Goal: Task Accomplishment & Management: Use online tool/utility

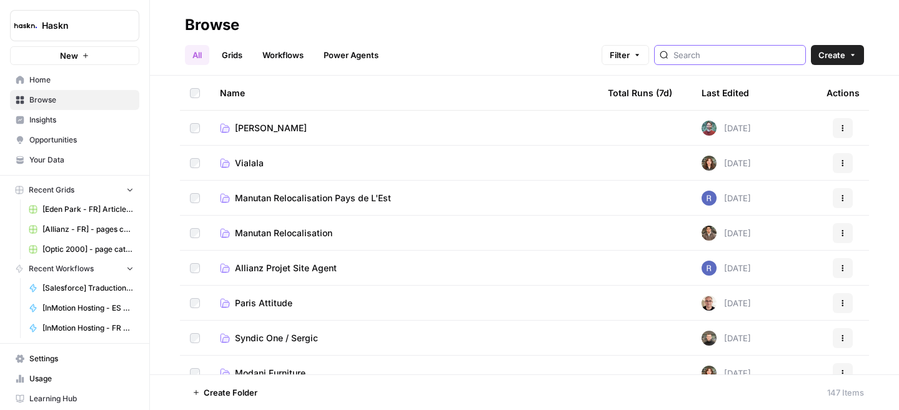
click at [729, 56] on input "search" at bounding box center [736, 55] width 127 height 12
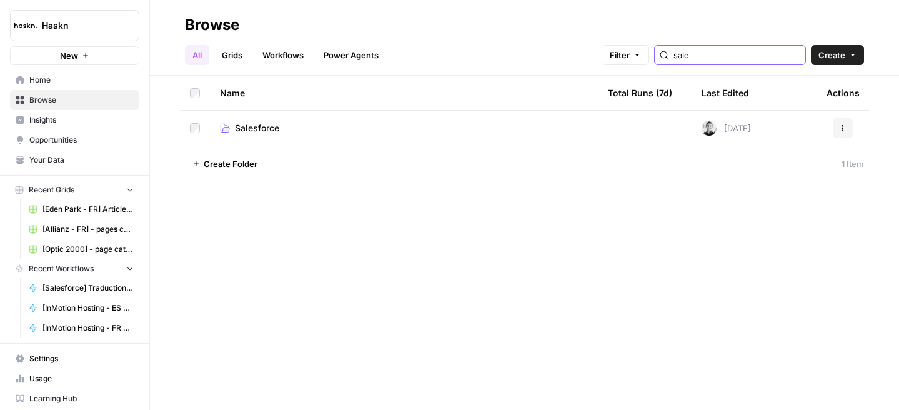
type input "sale"
click at [271, 128] on span "Salesforce" at bounding box center [257, 128] width 44 height 12
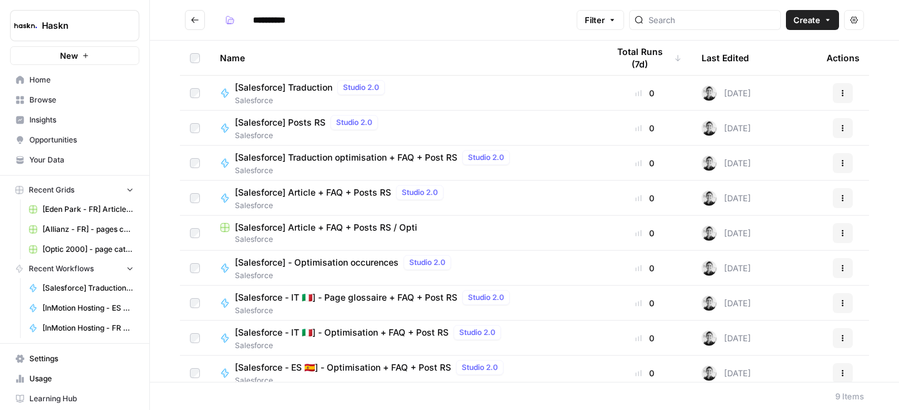
scroll to position [9, 0]
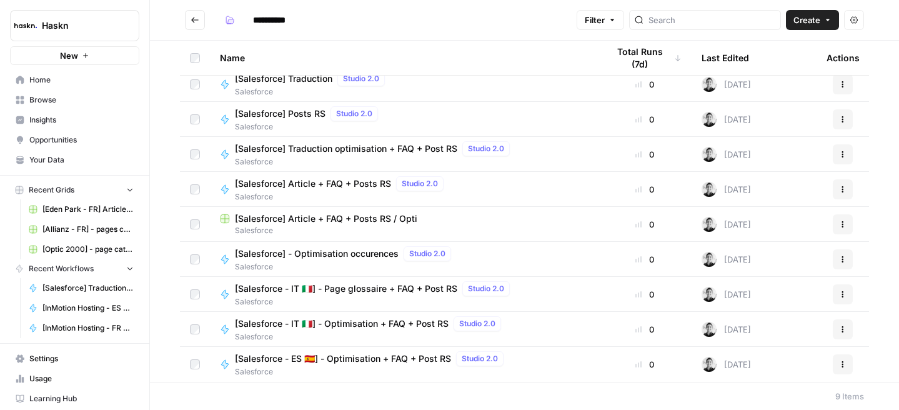
click at [334, 220] on span "[Salesforce] Article + FAQ + Posts RS / Opti" at bounding box center [326, 218] width 182 height 12
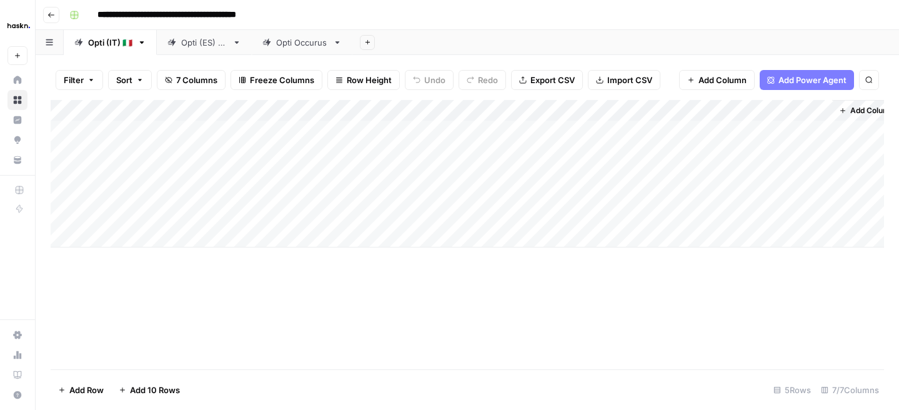
click at [136, 239] on div "Add Column" at bounding box center [467, 173] width 833 height 147
click at [340, 227] on div "Add Column" at bounding box center [467, 184] width 833 height 169
click at [267, 229] on div "Add Column" at bounding box center [467, 184] width 833 height 169
click at [412, 220] on div "Add Column" at bounding box center [467, 184] width 833 height 169
click at [409, 235] on div "Add Column" at bounding box center [467, 184] width 833 height 169
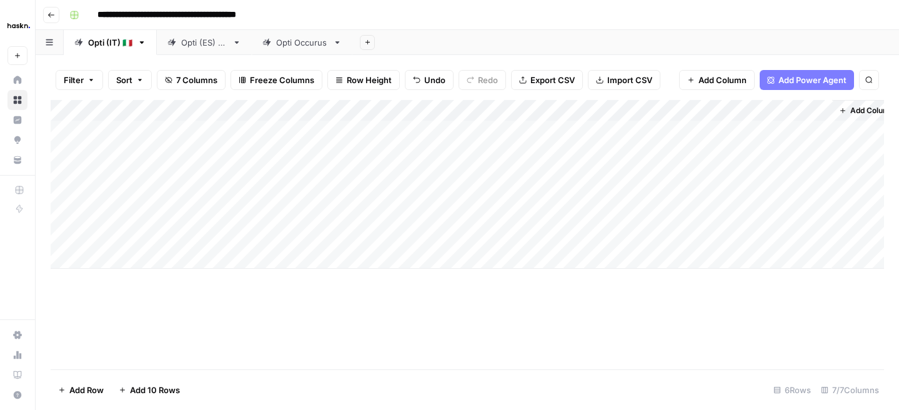
click at [335, 234] on div "Add Column" at bounding box center [467, 184] width 833 height 169
click at [316, 234] on div "Add Column" at bounding box center [467, 184] width 833 height 169
click at [316, 234] on textarea at bounding box center [369, 237] width 200 height 17
type textarea "**********"
click at [274, 305] on div "Add Column" at bounding box center [467, 234] width 833 height 269
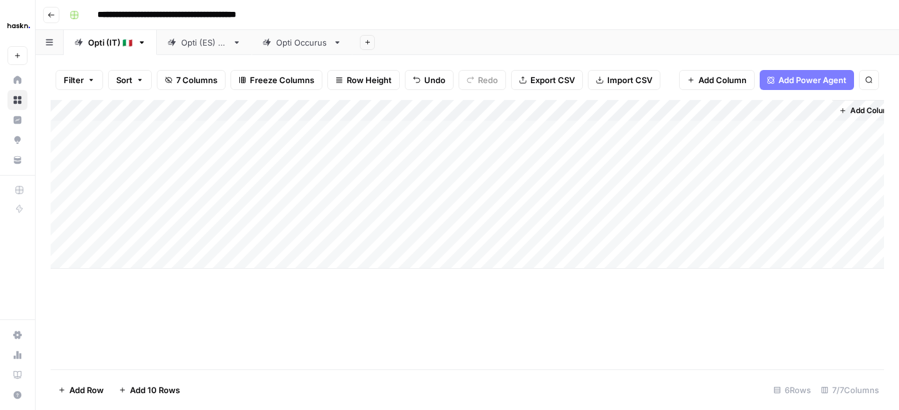
click at [176, 234] on div "Add Column" at bounding box center [467, 184] width 833 height 169
click at [49, 19] on button "Go back" at bounding box center [51, 15] width 16 height 16
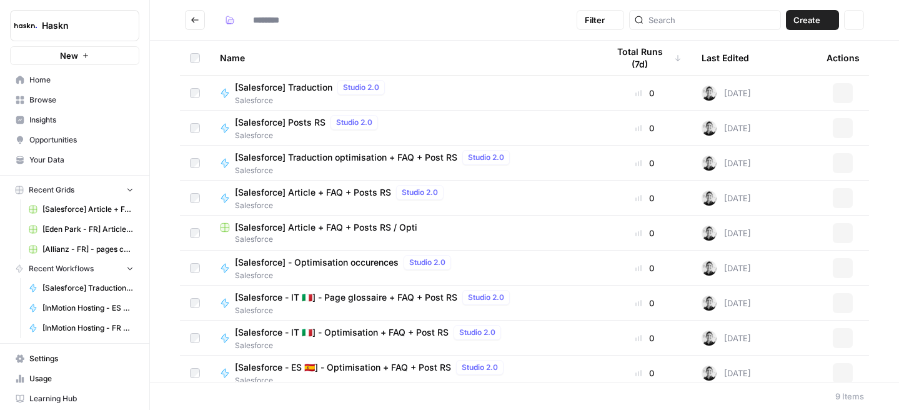
type input "**********"
click at [322, 162] on span "[Salesforce] Traduction optimisation + FAQ + Post RS" at bounding box center [346, 157] width 222 height 12
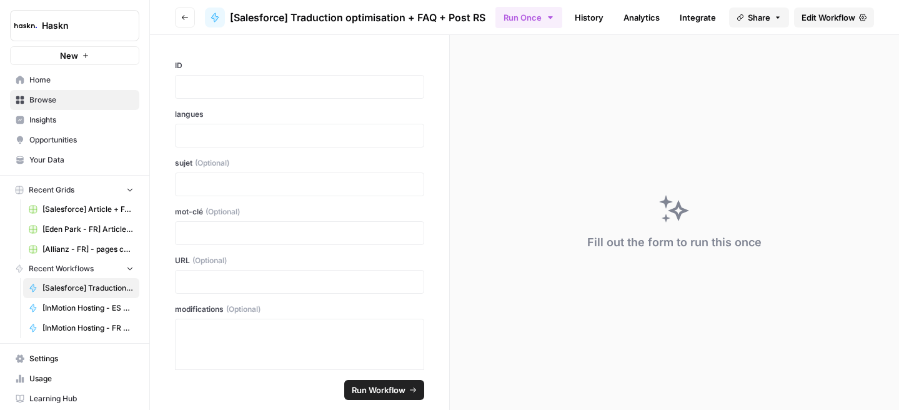
click at [828, 16] on span "Edit Workflow" at bounding box center [828, 17] width 54 height 12
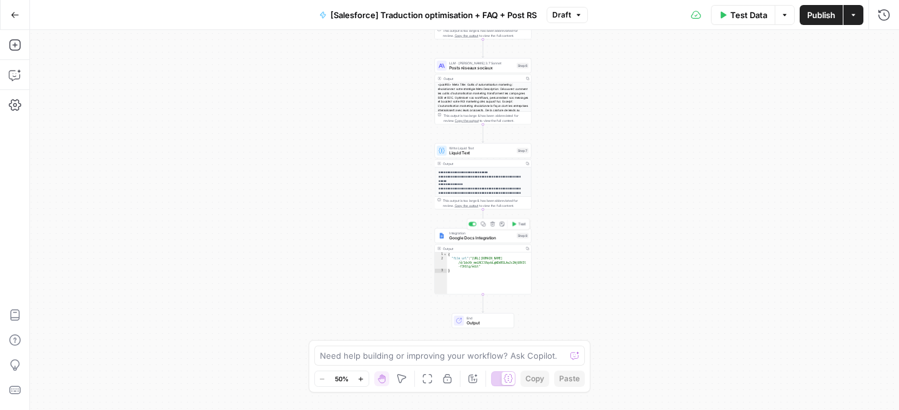
click at [478, 240] on div "Integration Google Docs Integration Step 8 Copy step Delete step Add Note Test" at bounding box center [483, 235] width 97 height 15
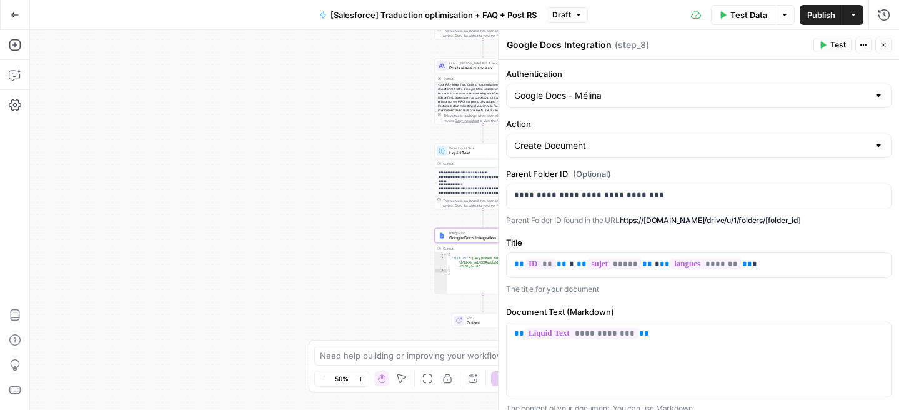
click at [14, 13] on icon "button" at bounding box center [15, 15] width 9 height 9
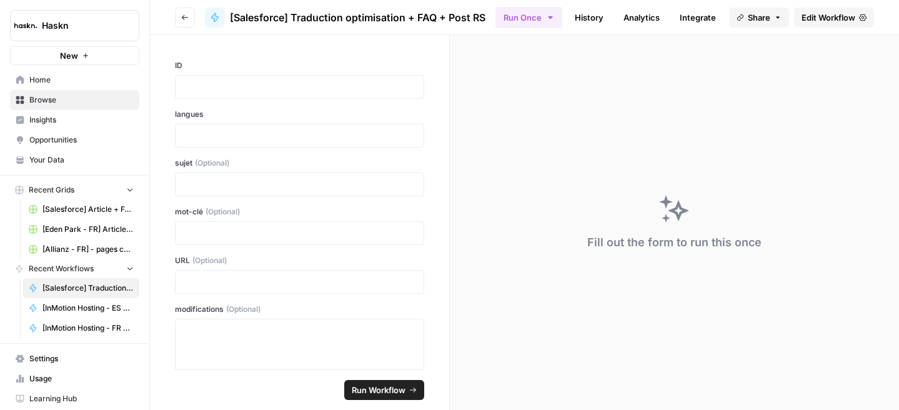
click at [190, 21] on button "Go back" at bounding box center [185, 17] width 20 height 20
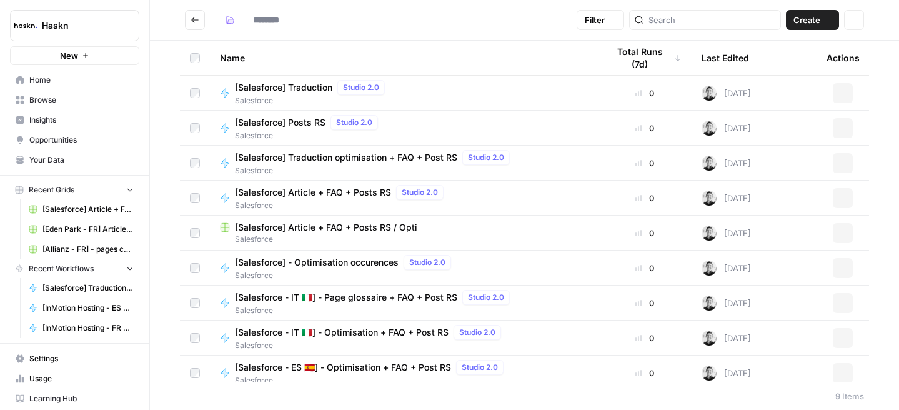
type input "**********"
click at [348, 224] on span "[Salesforce] Article + FAQ + Posts RS / Opti" at bounding box center [326, 227] width 182 height 12
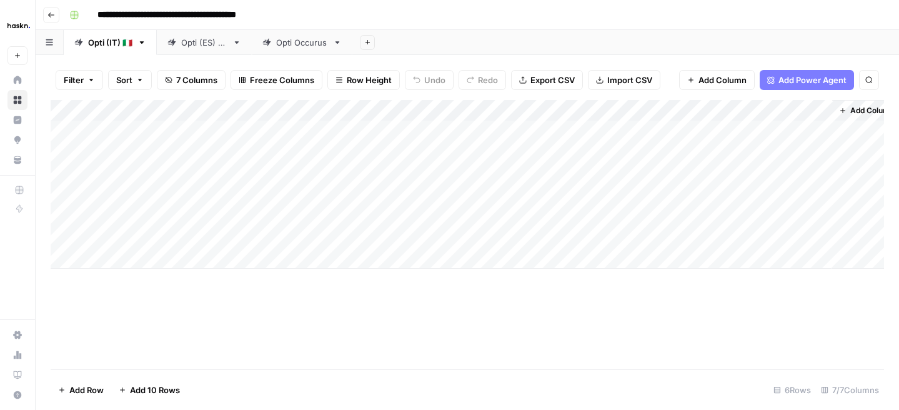
click at [367, 41] on button "Add Sheet" at bounding box center [367, 42] width 15 height 15
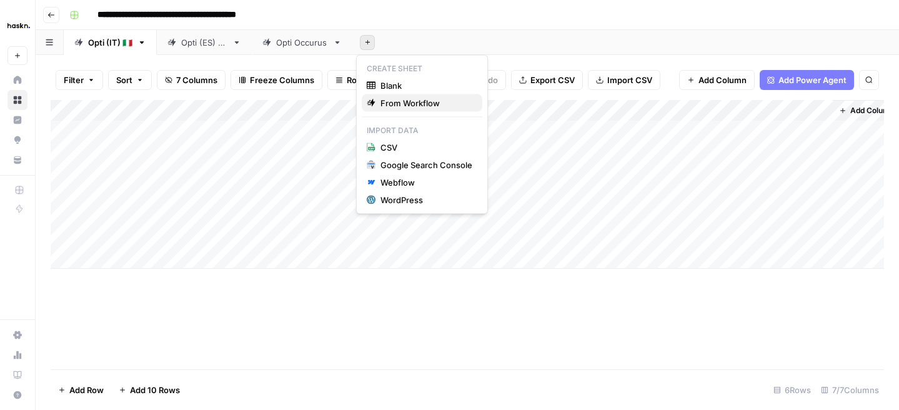
click at [387, 104] on span "From Workflow" at bounding box center [426, 103] width 92 height 12
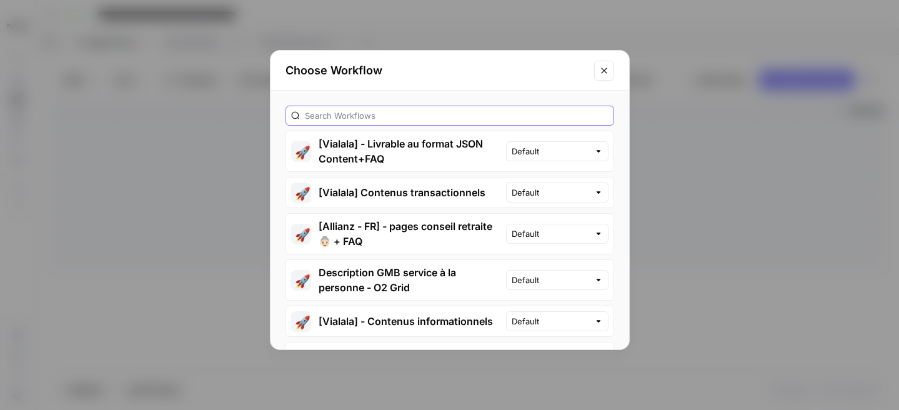
click at [385, 116] on input "text" at bounding box center [456, 115] width 303 height 12
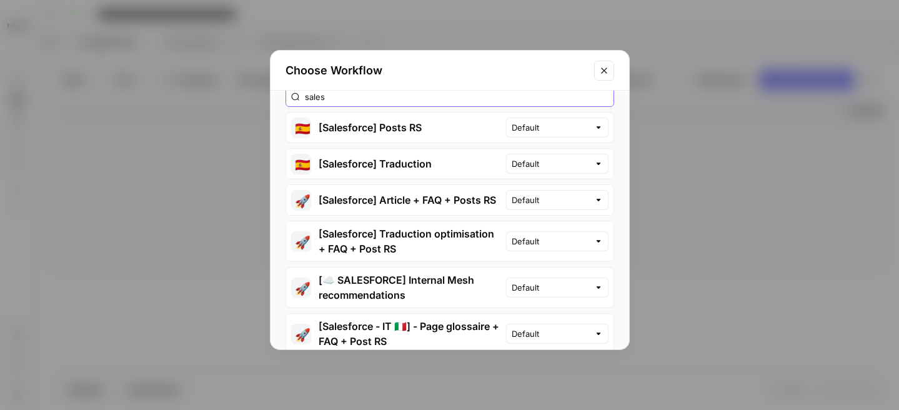
scroll to position [21, 0]
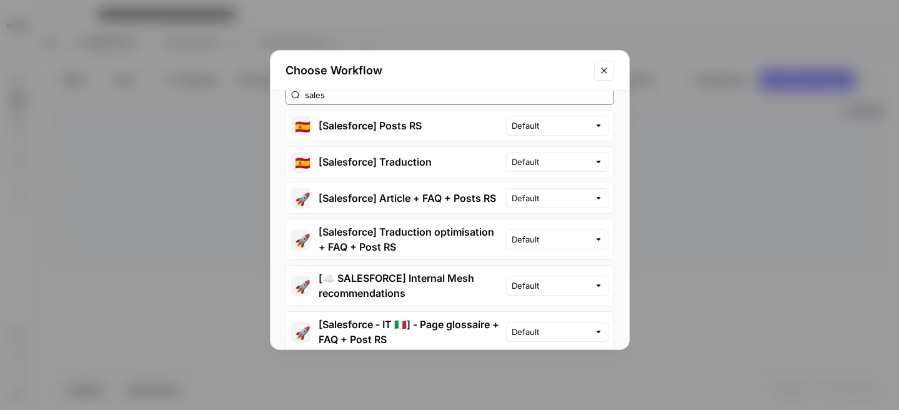
type input "sales"
click at [447, 232] on button "🚀 [Salesforce] Traduction optimisation + FAQ + Post RS" at bounding box center [396, 239] width 220 height 40
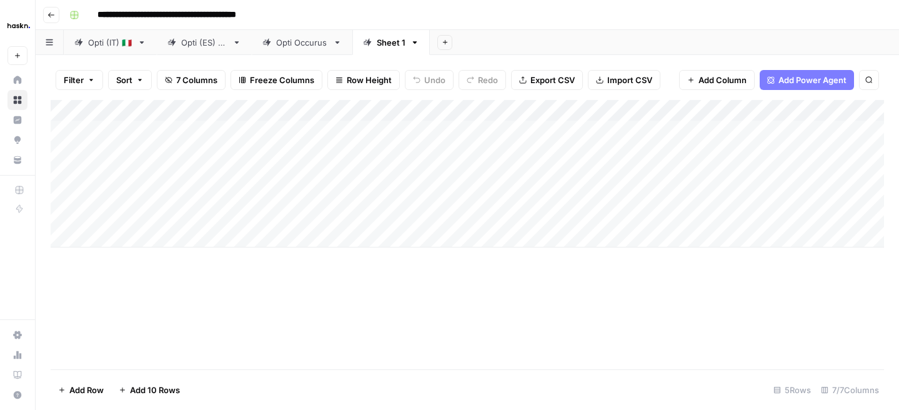
click at [411, 43] on icon "button" at bounding box center [414, 42] width 9 height 9
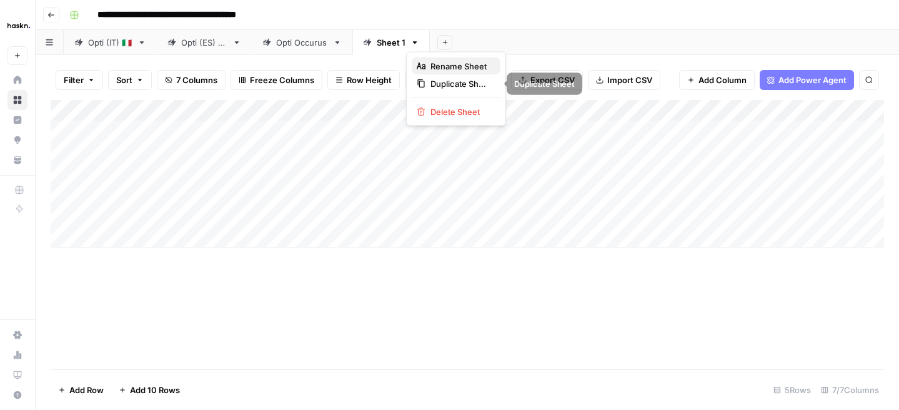
click at [421, 67] on icon "button" at bounding box center [420, 66] width 9 height 9
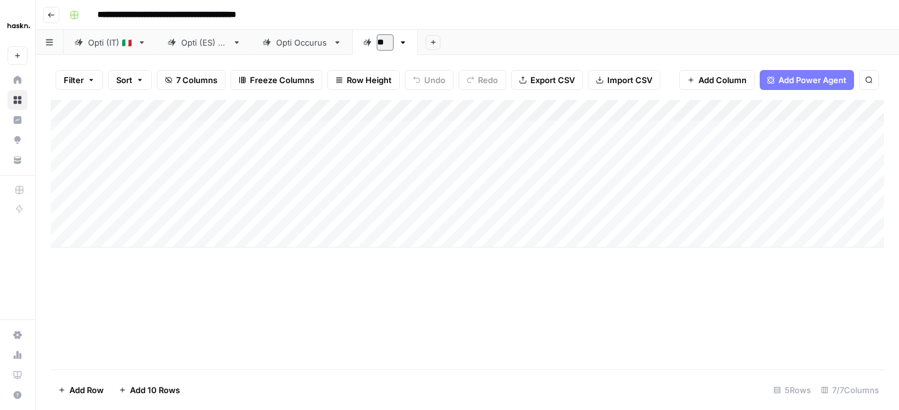
type input "*"
type input "**********"
drag, startPoint x: 276, startPoint y: 109, endPoint x: 133, endPoint y: 108, distance: 143.0
click at [133, 108] on div "Add Column" at bounding box center [467, 173] width 833 height 147
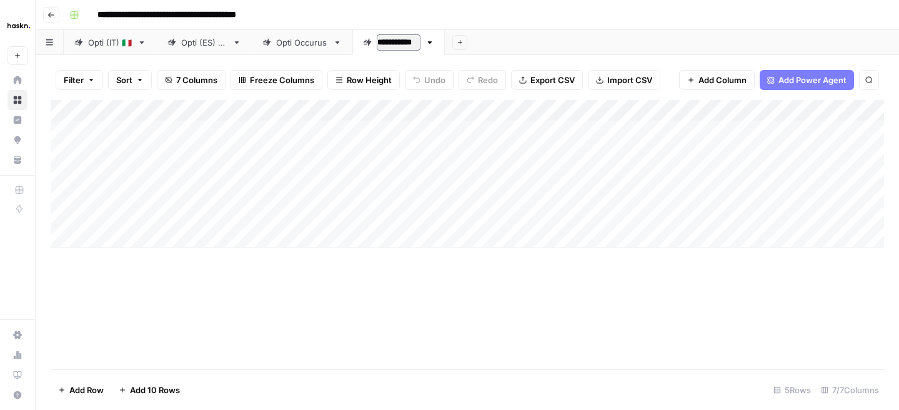
click at [206, 128] on div "Add Column" at bounding box center [467, 173] width 833 height 147
type textarea "*******"
drag, startPoint x: 336, startPoint y: 104, endPoint x: 218, endPoint y: 101, distance: 118.1
click at [218, 101] on div "Add Column" at bounding box center [467, 173] width 833 height 147
click at [293, 129] on div "Add Column" at bounding box center [467, 173] width 833 height 147
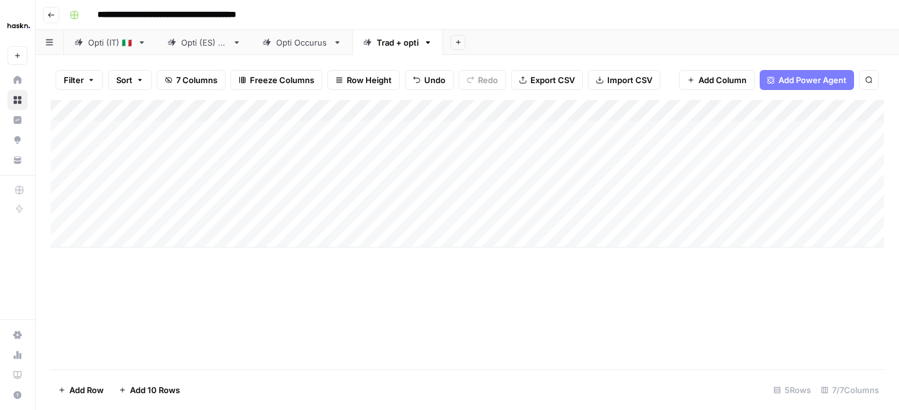
click at [293, 129] on div "Add Column" at bounding box center [467, 173] width 833 height 147
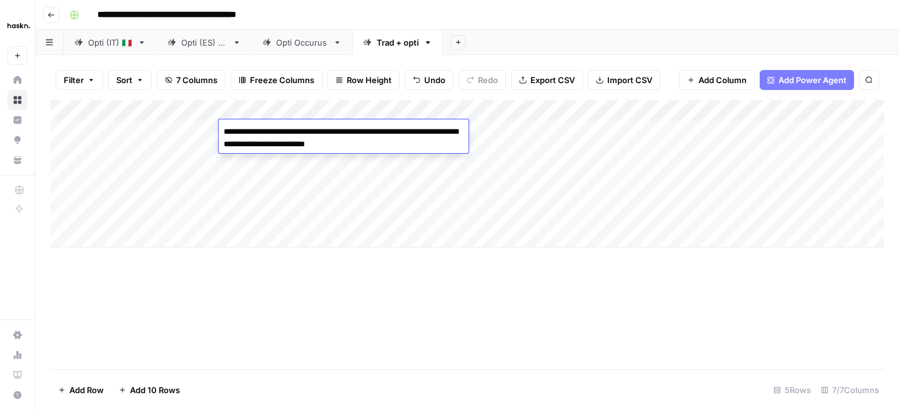
click at [293, 129] on textarea "**********" at bounding box center [344, 138] width 250 height 30
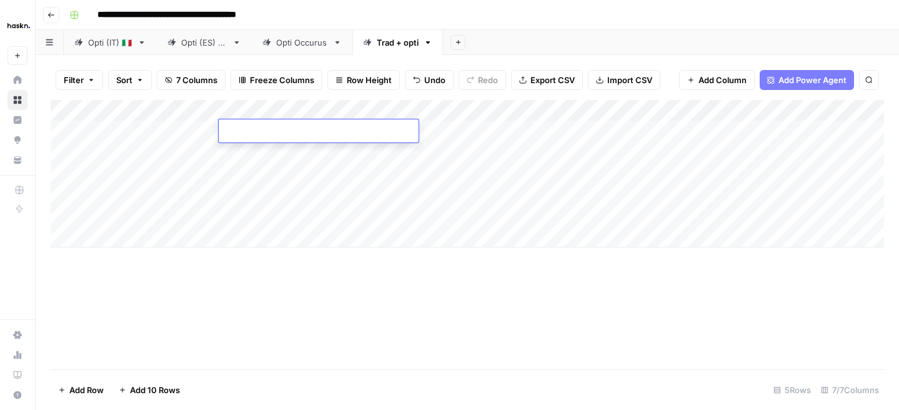
click at [782, 137] on div "Add Column" at bounding box center [467, 173] width 833 height 147
drag, startPoint x: 758, startPoint y: 108, endPoint x: 689, endPoint y: 108, distance: 69.3
click at [689, 108] on div "Add Column" at bounding box center [467, 173] width 833 height 147
drag, startPoint x: 581, startPoint y: 102, endPoint x: 506, endPoint y: 104, distance: 75.0
click at [506, 104] on div "Add Column" at bounding box center [467, 173] width 833 height 147
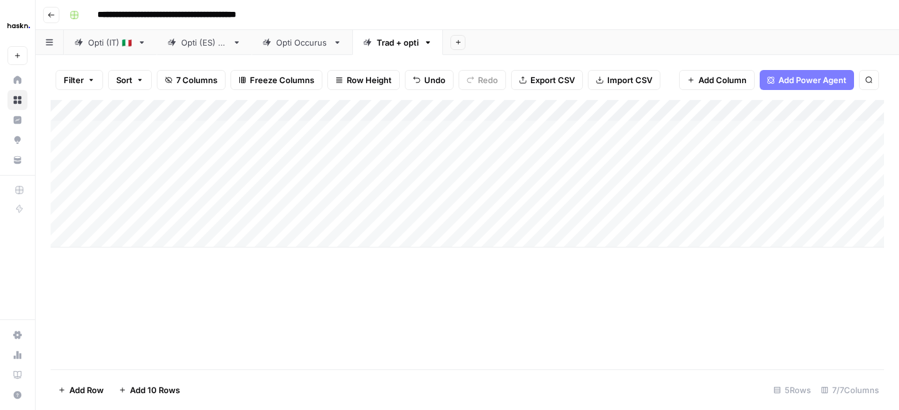
click at [274, 131] on div "Add Column" at bounding box center [467, 173] width 833 height 147
type textarea "**********"
click at [267, 184] on div "Add Column" at bounding box center [467, 173] width 833 height 147
click at [139, 125] on div "Add Column" at bounding box center [467, 173] width 833 height 147
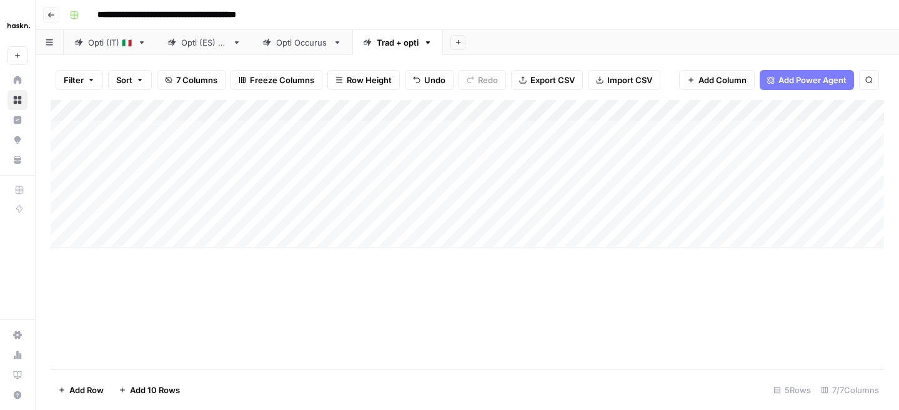
click at [139, 125] on div "Add Column" at bounding box center [467, 173] width 833 height 147
type textarea "*"
click at [155, 185] on div "Add Column" at bounding box center [467, 173] width 833 height 147
drag, startPoint x: 158, startPoint y: 110, endPoint x: 132, endPoint y: 110, distance: 25.6
click at [132, 110] on div "Add Column" at bounding box center [467, 173] width 833 height 147
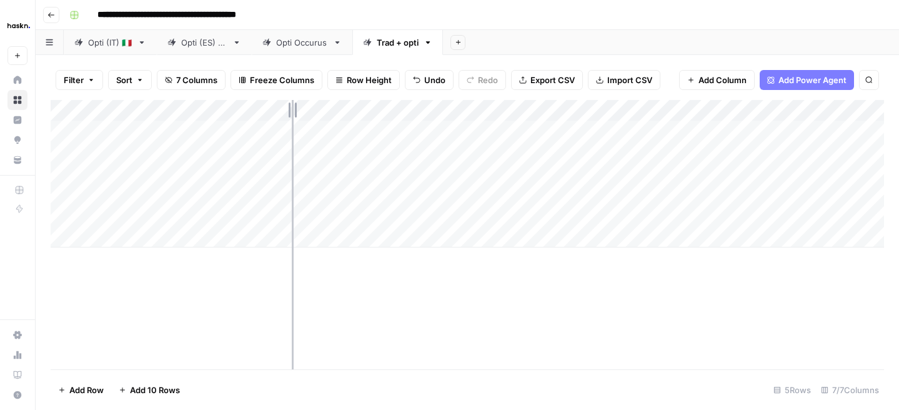
drag, startPoint x: 397, startPoint y: 107, endPoint x: 292, endPoint y: 106, distance: 104.9
click at [292, 106] on div "Add Column" at bounding box center [467, 173] width 833 height 147
click at [259, 125] on div "Add Column" at bounding box center [467, 173] width 833 height 147
click at [332, 131] on div "Add Column" at bounding box center [467, 173] width 833 height 147
click at [440, 132] on div "Add Column" at bounding box center [467, 173] width 833 height 147
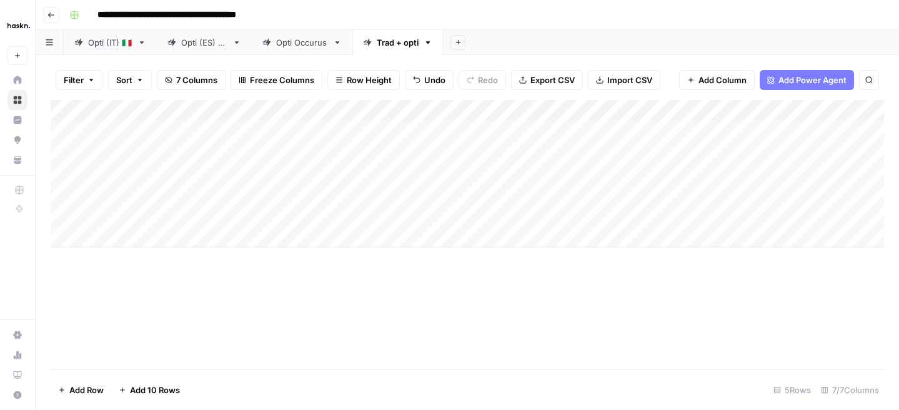
click at [440, 132] on div "Add Column" at bounding box center [467, 173] width 833 height 147
type textarea "**********"
click at [397, 182] on div "Add Column" at bounding box center [467, 173] width 833 height 147
click at [702, 131] on div "Add Column" at bounding box center [467, 173] width 833 height 147
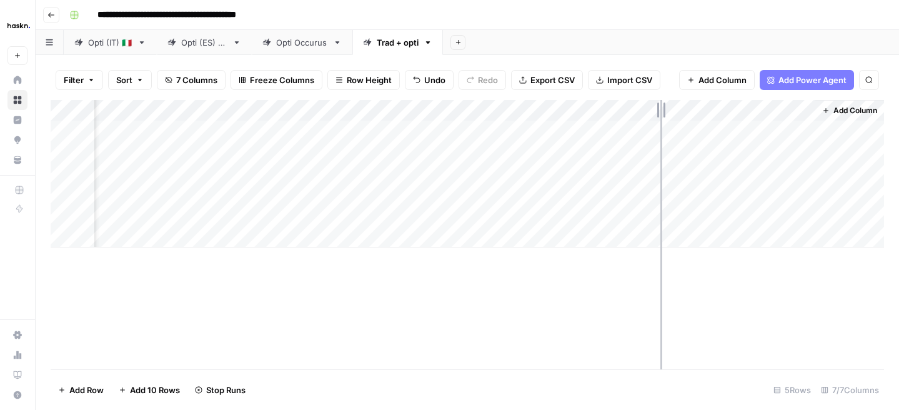
drag, startPoint x: 812, startPoint y: 109, endPoint x: 661, endPoint y: 106, distance: 151.2
click at [661, 106] on div "Add Column" at bounding box center [467, 173] width 833 height 147
click at [635, 129] on div "Add Column" at bounding box center [467, 173] width 833 height 147
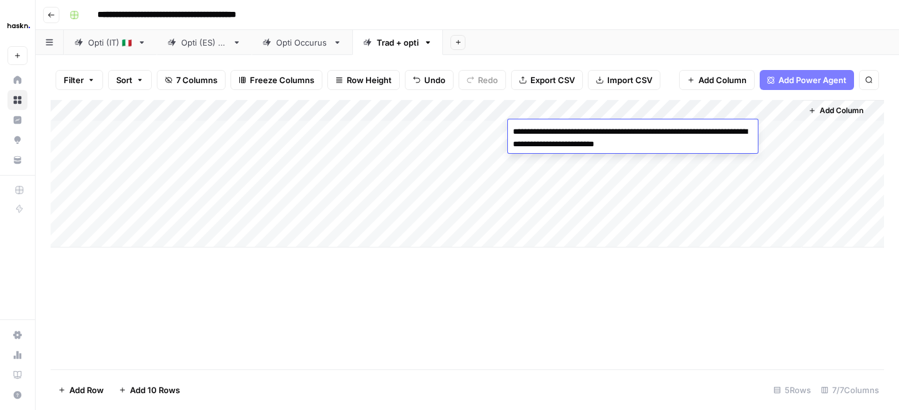
click at [624, 172] on div "Add Column" at bounding box center [467, 173] width 833 height 147
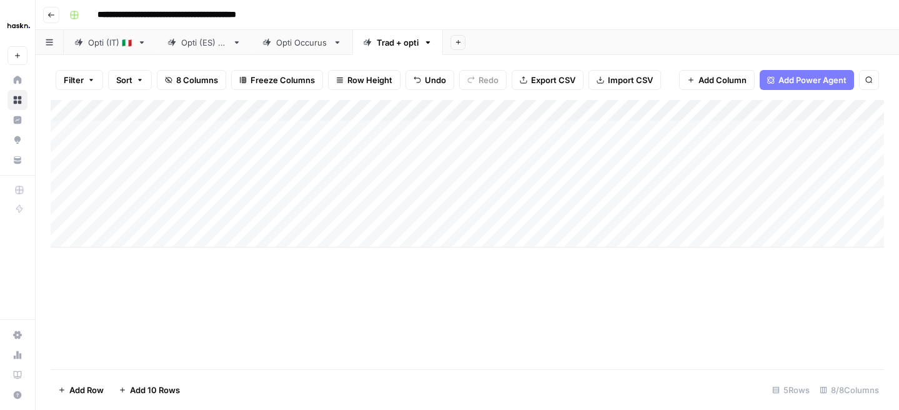
click at [864, 130] on div "Add Column" at bounding box center [467, 173] width 833 height 147
click at [805, 128] on div "Add Column" at bounding box center [467, 173] width 833 height 147
